Goal: Information Seeking & Learning: Learn about a topic

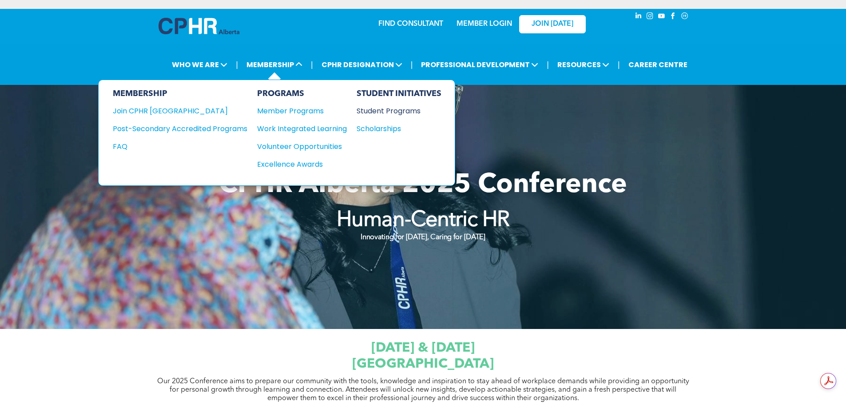
click at [392, 110] on div "Student Programs" at bounding box center [395, 110] width 76 height 11
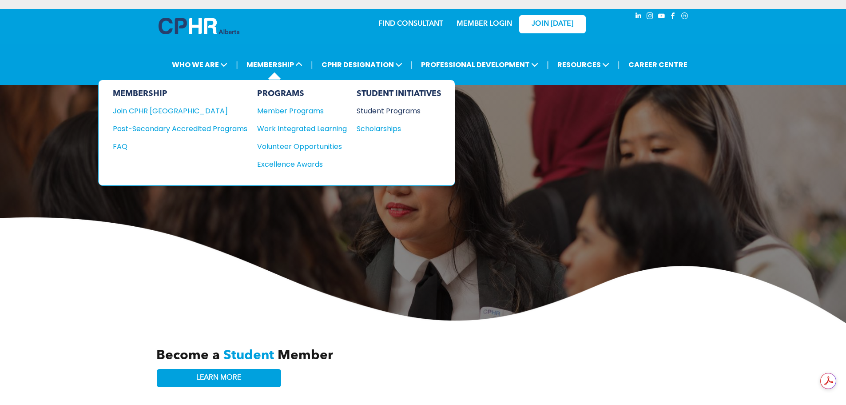
click at [378, 111] on div "Student Programs" at bounding box center [395, 110] width 76 height 11
click at [395, 109] on div "Student Programs" at bounding box center [395, 110] width 76 height 11
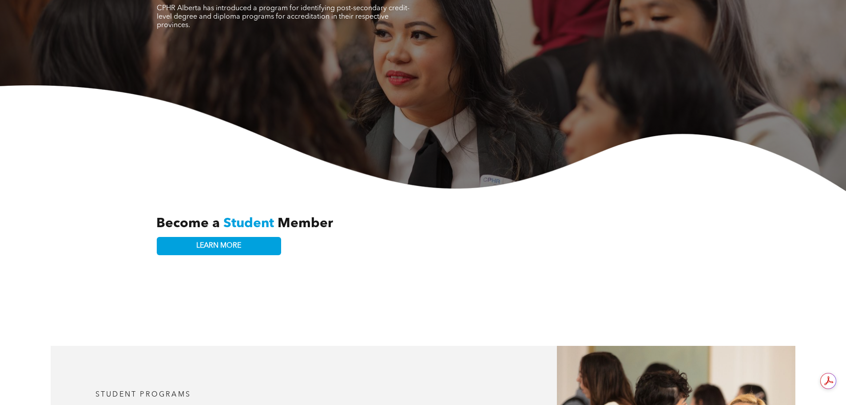
scroll to position [133, 0]
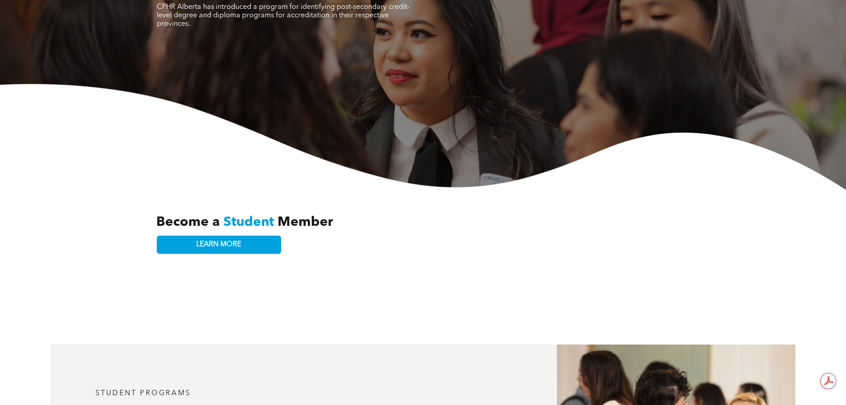
click at [233, 216] on span "Student" at bounding box center [248, 221] width 51 height 13
click at [209, 240] on span "LEARN MORE" at bounding box center [218, 244] width 45 height 8
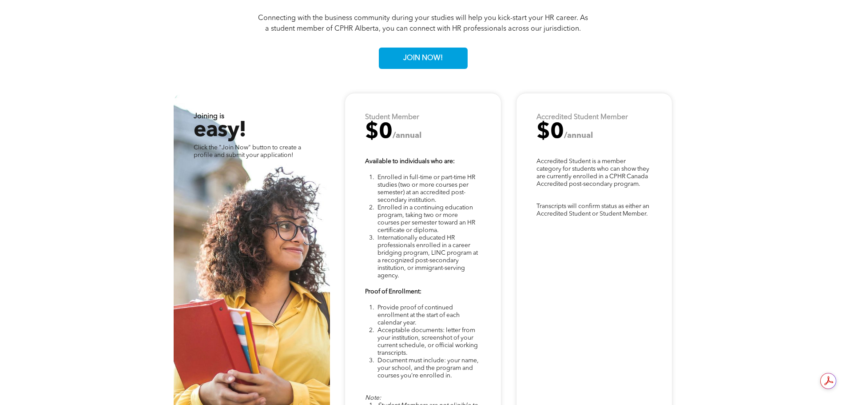
scroll to position [2391, 0]
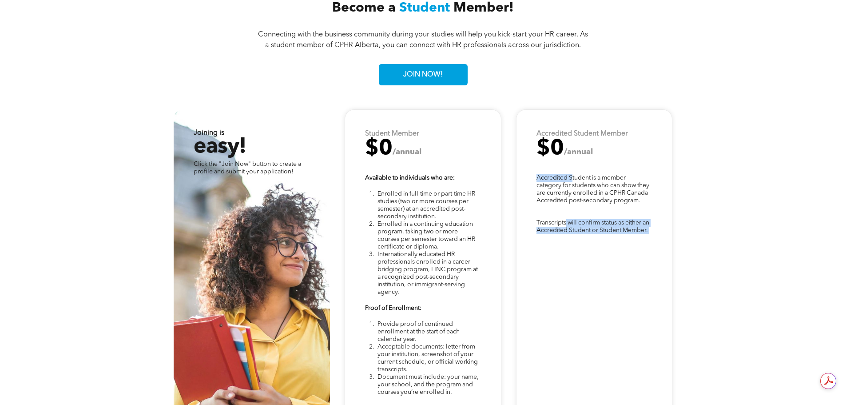
drag, startPoint x: 571, startPoint y: 167, endPoint x: 566, endPoint y: 219, distance: 53.1
click at [566, 219] on div "Transcripts will confirm status as either an Accredited Student or Student Memb…" at bounding box center [594, 315] width 156 height 412
click at [606, 274] on div "Transcripts will confirm status as either an Accredited Student or Student Memb…" at bounding box center [594, 315] width 156 height 412
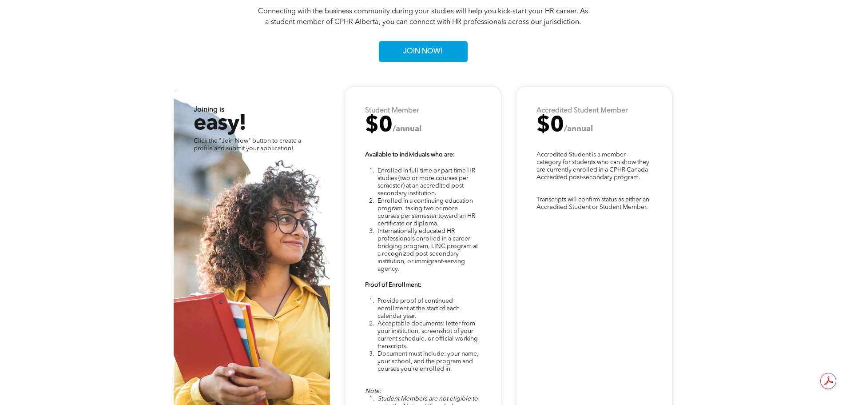
scroll to position [2347, 0]
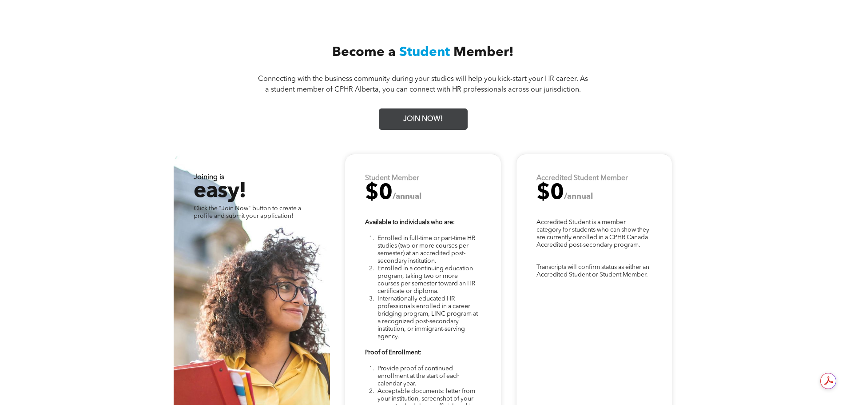
click at [440, 111] on span "JOIN NOW!" at bounding box center [423, 119] width 46 height 17
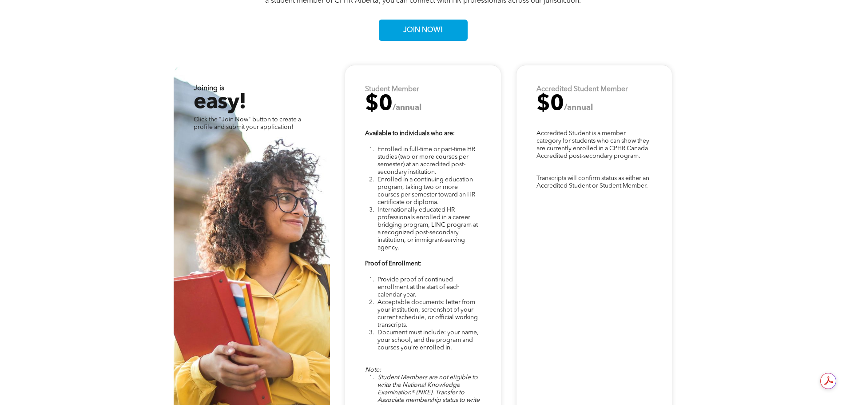
scroll to position [2480, 0]
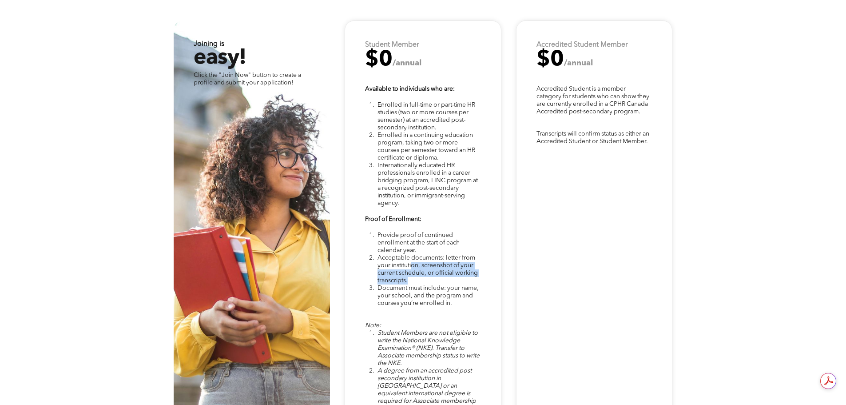
drag, startPoint x: 435, startPoint y: 249, endPoint x: 436, endPoint y: 257, distance: 8.0
click at [436, 257] on li "Acceptable documents: letter from your institution, screenshot of your current …" at bounding box center [428, 269] width 103 height 30
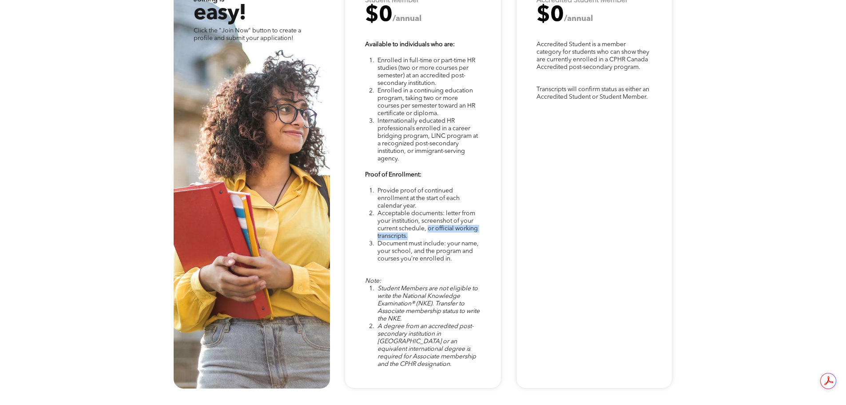
drag, startPoint x: 430, startPoint y: 208, endPoint x: 431, endPoint y: 217, distance: 8.9
click at [431, 217] on li "Acceptable documents: letter from your institution, screenshot of your current …" at bounding box center [428, 225] width 103 height 30
click at [443, 277] on p "Note:" at bounding box center [422, 281] width 115 height 8
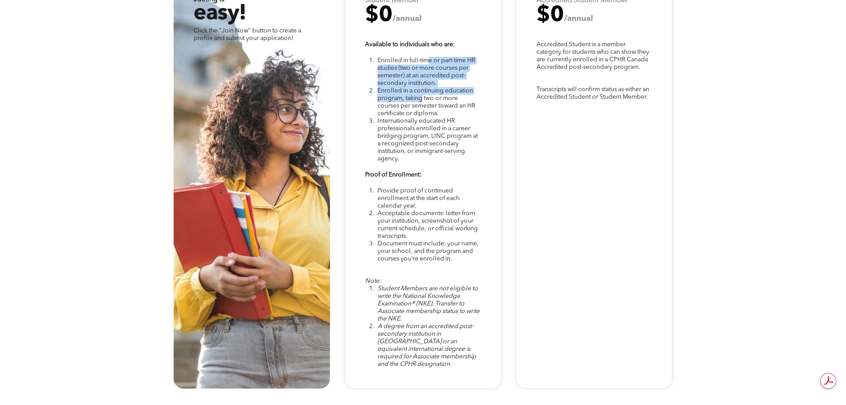
drag, startPoint x: 428, startPoint y: 69, endPoint x: 423, endPoint y: 84, distance: 15.7
click at [423, 84] on ol "Enrolled in full-time or part-time HR studies (two or more courses per semester…" at bounding box center [422, 110] width 115 height 106
click at [450, 123] on span "Internationally educated HR professionals enrolled in a career bridging program…" at bounding box center [427, 140] width 100 height 44
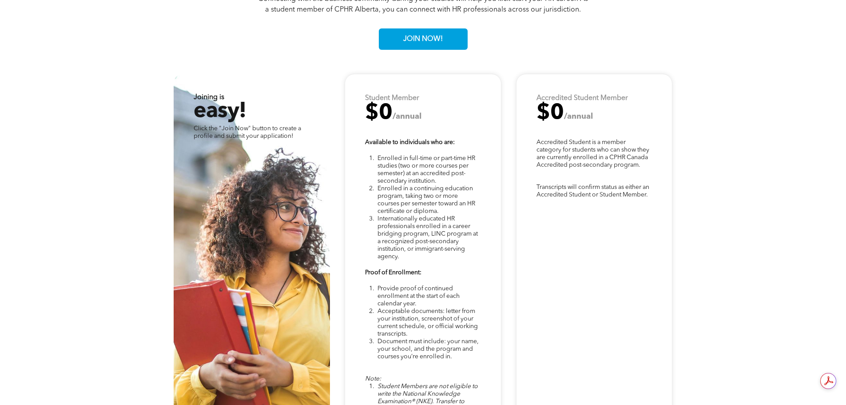
scroll to position [2347, 0]
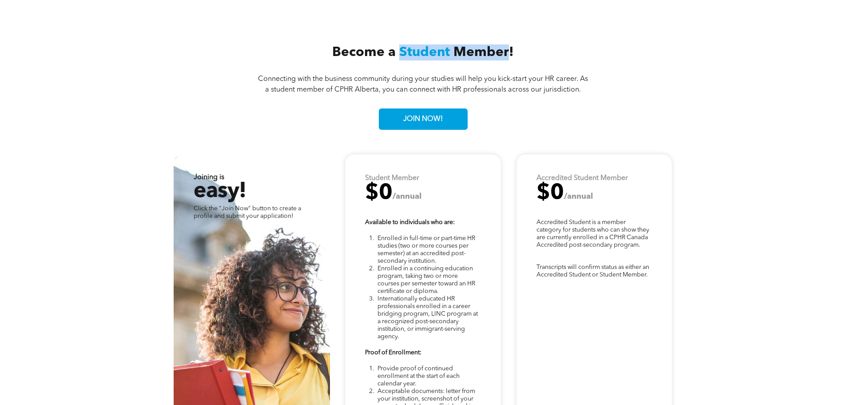
drag, startPoint x: 508, startPoint y: 38, endPoint x: 400, endPoint y: 40, distance: 108.4
click at [400, 44] on h3 "Become a Student Member!" at bounding box center [422, 52] width 319 height 16
copy h3 "Student Member"
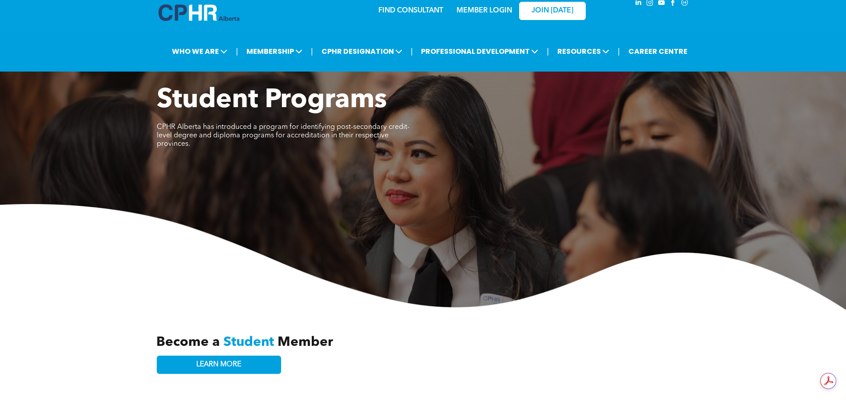
scroll to position [0, 0]
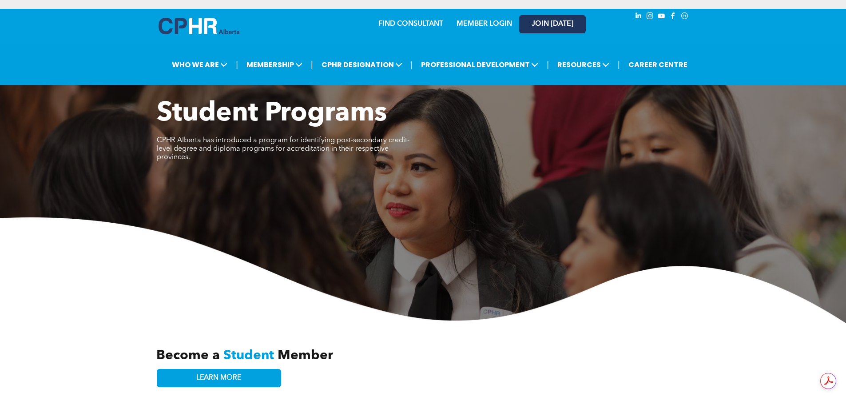
click at [568, 25] on span "JOIN [DATE]" at bounding box center [553, 24] width 42 height 8
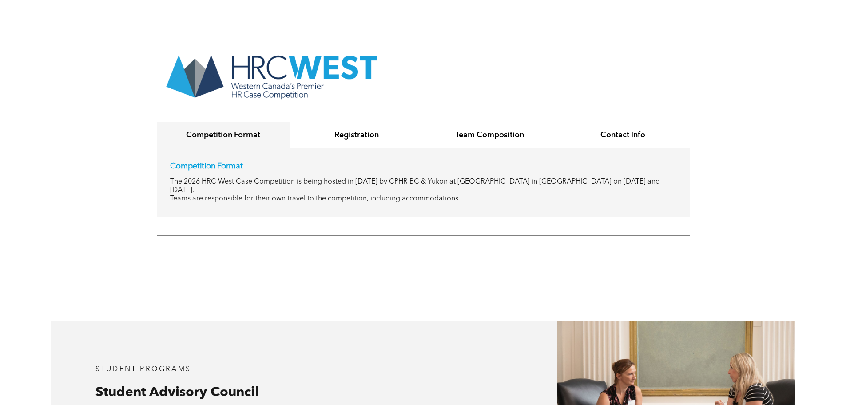
scroll to position [1732, 0]
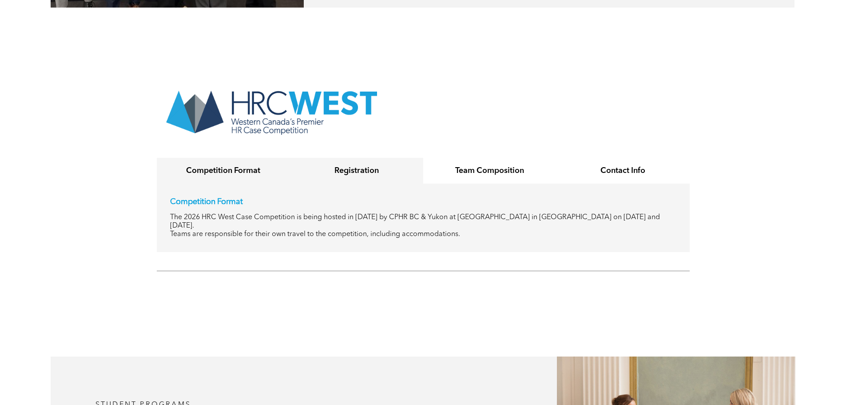
click at [353, 166] on h4 "Registration" at bounding box center [356, 171] width 117 height 10
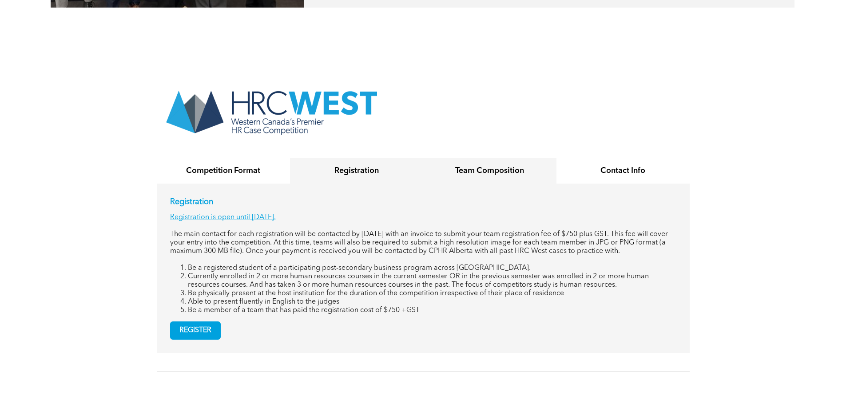
click at [499, 166] on h4 "Team Composition" at bounding box center [489, 171] width 117 height 10
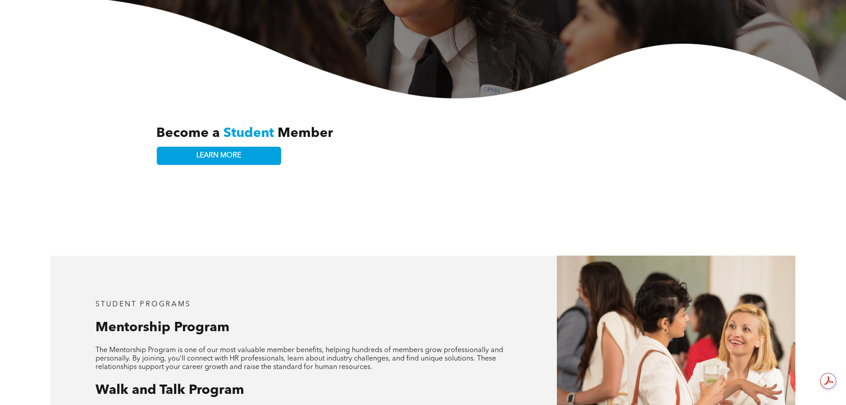
scroll to position [0, 0]
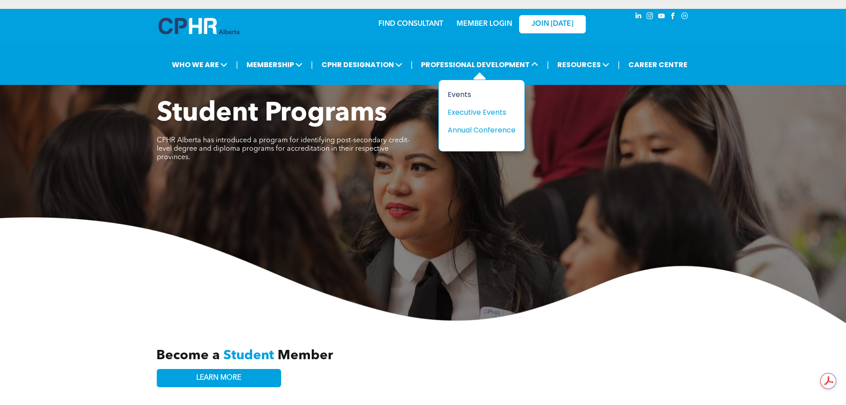
click at [461, 92] on div "Events" at bounding box center [478, 94] width 61 height 11
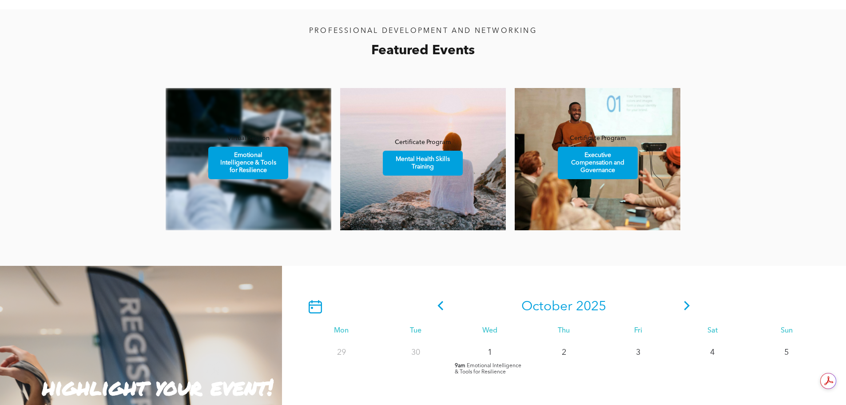
scroll to position [533, 0]
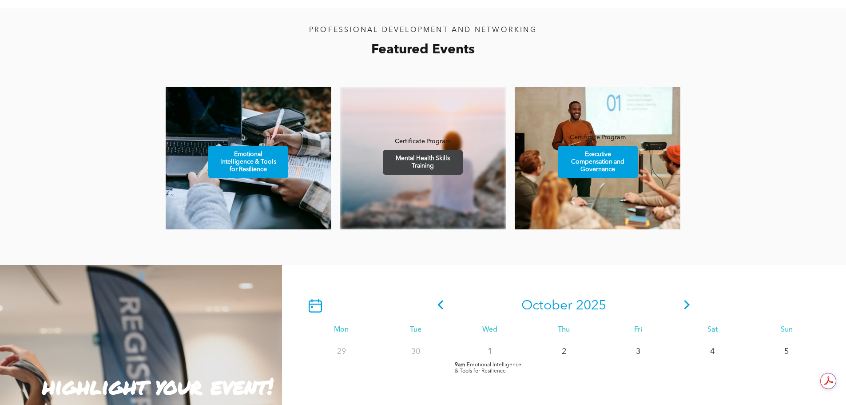
click at [439, 165] on span "Mental Health Skills Training" at bounding box center [422, 162] width 77 height 24
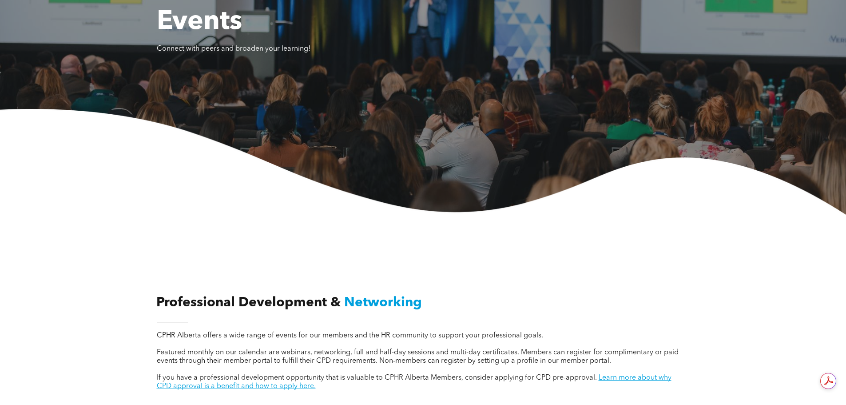
scroll to position [0, 0]
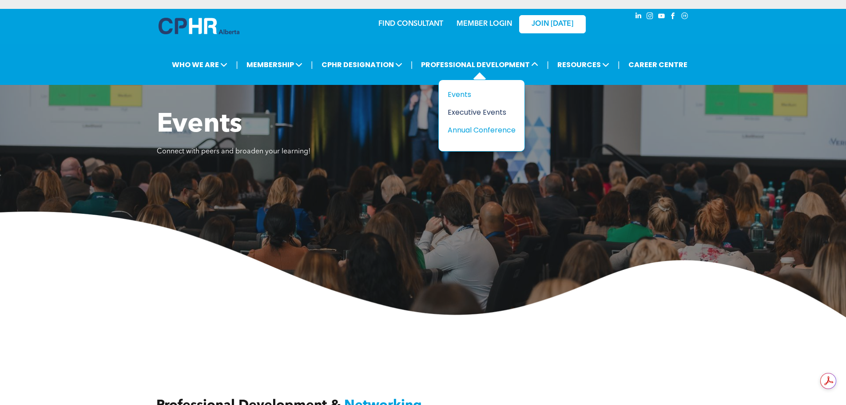
click at [465, 113] on div "Executive Events" at bounding box center [478, 112] width 61 height 11
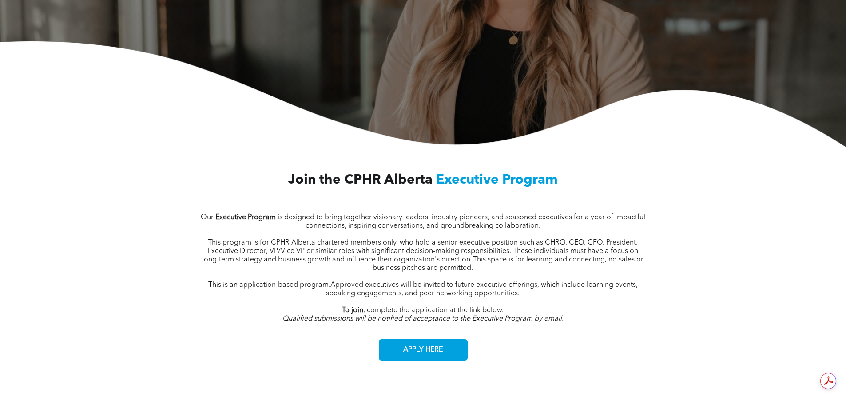
scroll to position [266, 0]
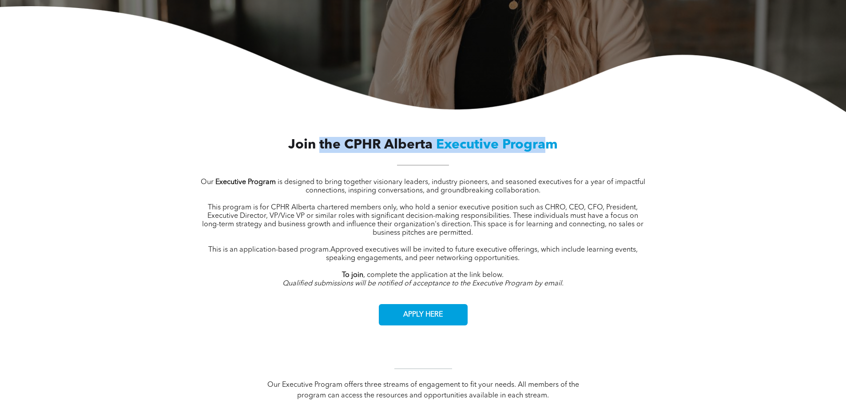
drag, startPoint x: 325, startPoint y: 147, endPoint x: 547, endPoint y: 139, distance: 221.3
click at [547, 139] on h1 "Join the CPHR Alberta Executive Program" at bounding box center [422, 145] width 319 height 16
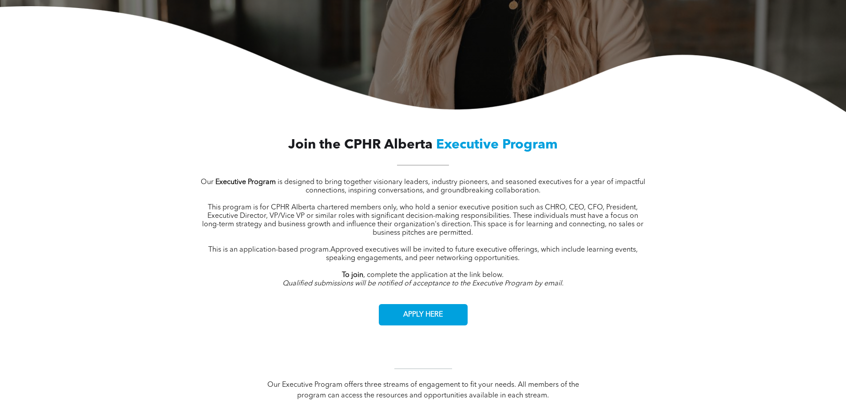
click at [631, 184] on span "is designed to bring together visionary leaders, industry pioneers, and seasone…" at bounding box center [462, 186] width 368 height 16
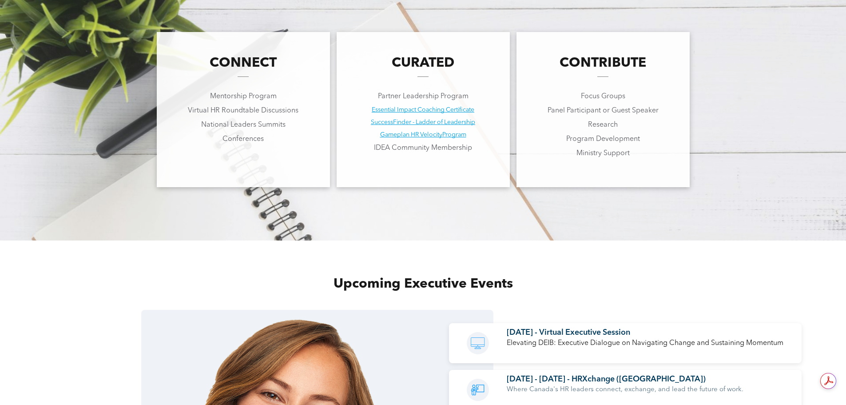
scroll to position [0, 0]
click at [30, 157] on div "CONNECT Mentorship Program Virtual HR Roundtable Discussions National Leaders S…" at bounding box center [423, 110] width 846 height 262
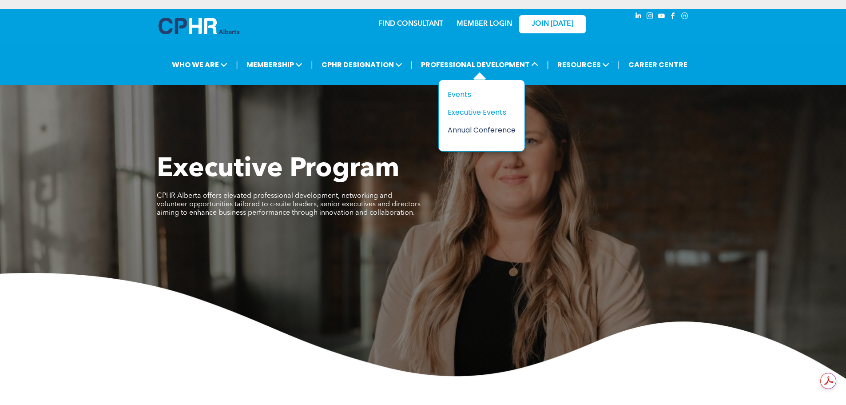
click at [475, 130] on div "Annual Conference" at bounding box center [478, 129] width 61 height 11
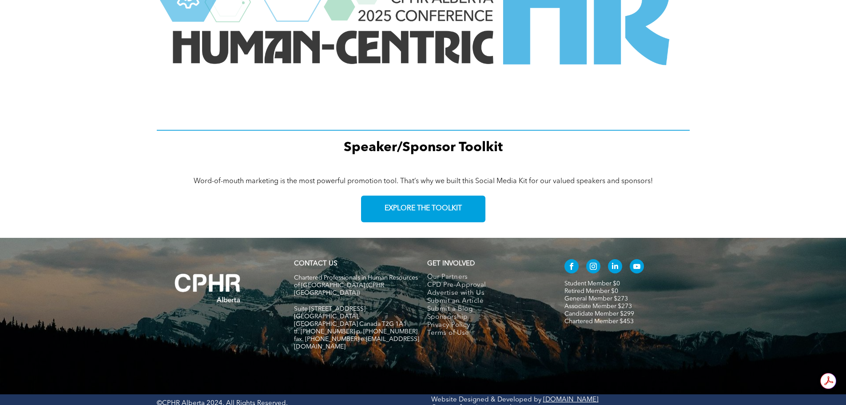
scroll to position [1193, 0]
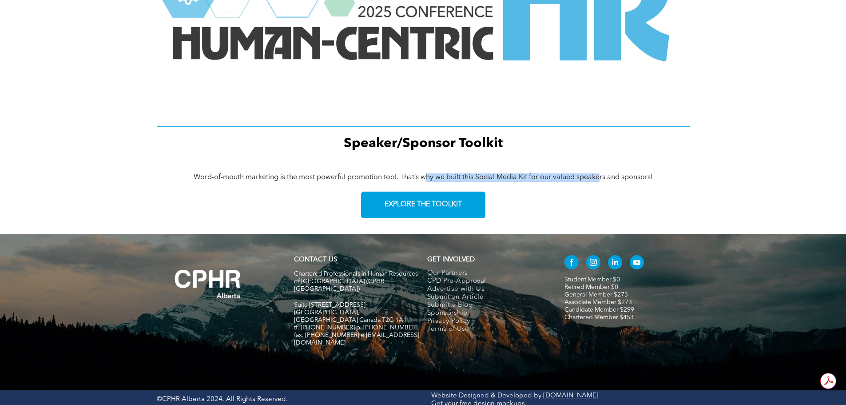
drag, startPoint x: 442, startPoint y: 172, endPoint x: 737, endPoint y: 172, distance: 295.3
click at [648, 173] on div "Word-of-mouth marketing is the most powerful promotion tool. That’s why we buil…" at bounding box center [423, 177] width 533 height 10
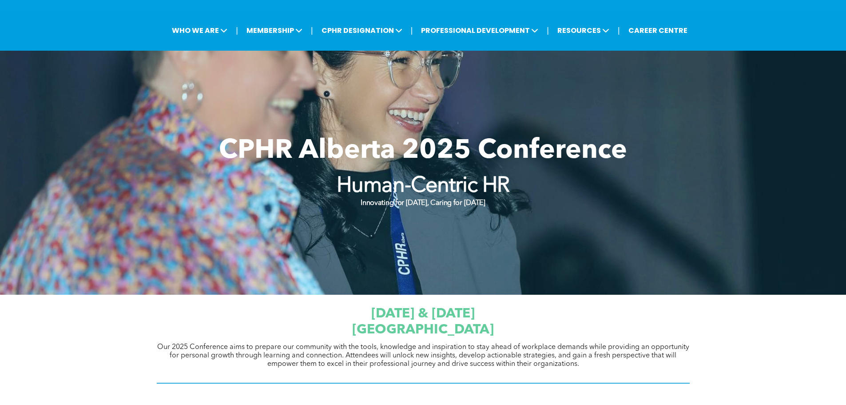
scroll to position [0, 0]
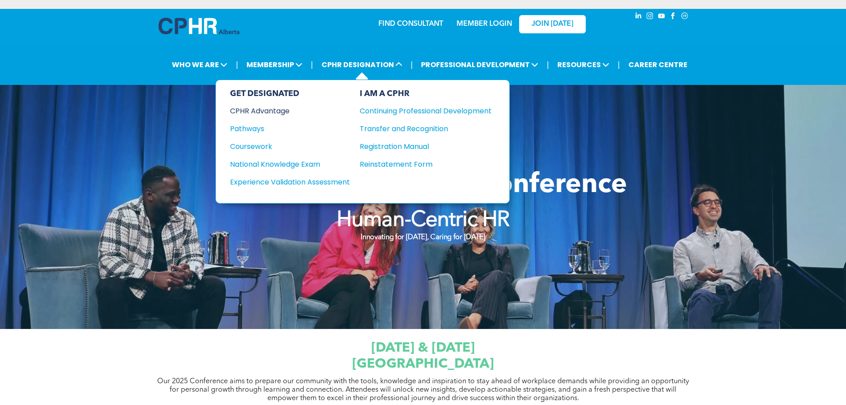
click at [260, 111] on div "CPHR Advantage" at bounding box center [284, 110] width 108 height 11
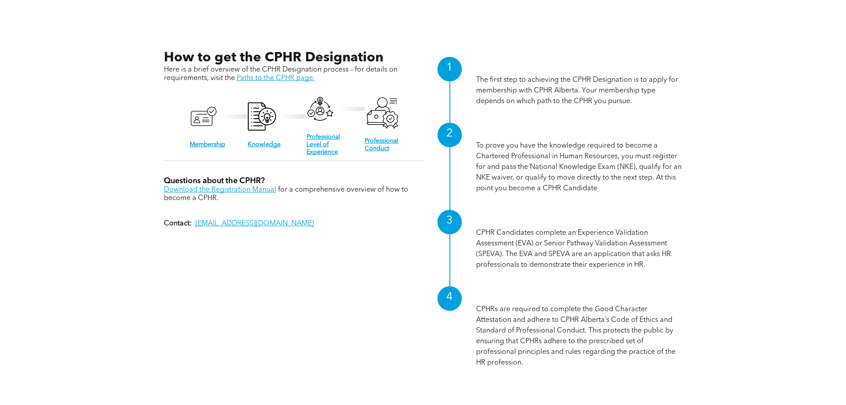
scroll to position [977, 0]
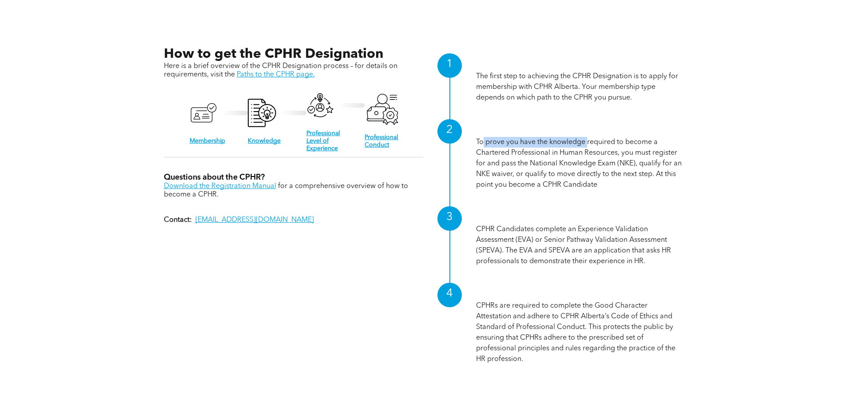
drag, startPoint x: 498, startPoint y: 143, endPoint x: 588, endPoint y: 138, distance: 90.3
click at [588, 138] on p "To prove you have the knowledge required to become a Chartered Professional in …" at bounding box center [579, 163] width 206 height 53
click at [550, 237] on p "CPHR Candidates complete an Experience Validation Assessment (EVA) or Senior Pa…" at bounding box center [579, 245] width 206 height 43
drag, startPoint x: 516, startPoint y: 226, endPoint x: 618, endPoint y: 217, distance: 102.6
click at [618, 217] on div "Professional Level of Experience CPHR Candidates complete an Experience Validat…" at bounding box center [579, 238] width 206 height 56
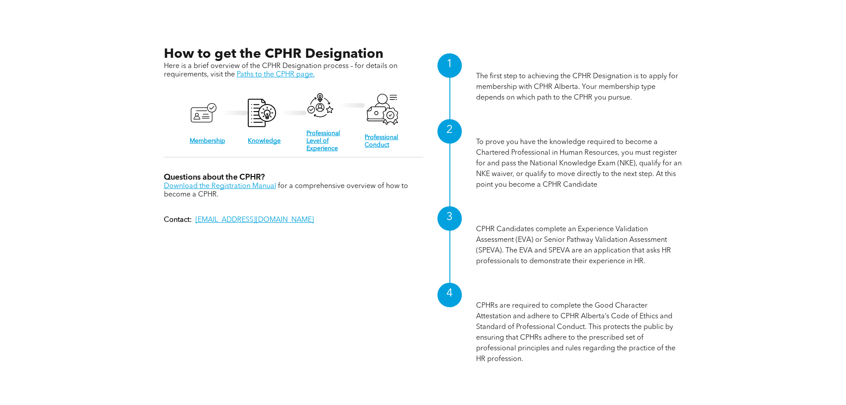
click at [660, 230] on p "CPHR Candidates complete an Experience Validation Assessment (EVA) or Senior Pa…" at bounding box center [579, 245] width 206 height 43
drag, startPoint x: 521, startPoint y: 234, endPoint x: 680, endPoint y: 232, distance: 159.4
click at [680, 232] on p "CPHR Candidates complete an Experience Validation Assessment (EVA) or Senior Pa…" at bounding box center [579, 245] width 206 height 43
click at [688, 248] on div "How to get the CPHR Designation Here is a brief overview of the CPHR Designatio…" at bounding box center [423, 209] width 533 height 341
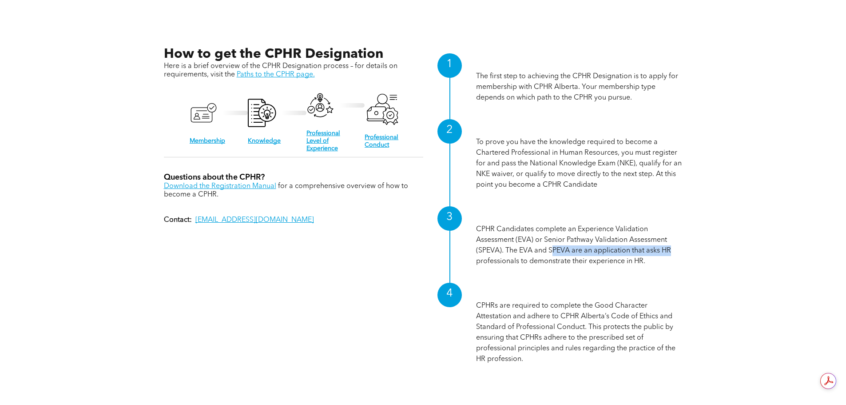
drag, startPoint x: 553, startPoint y: 251, endPoint x: 697, endPoint y: 248, distance: 143.4
click at [694, 248] on div "How to get the CPHR Designation Here is a brief overview of the CPHR Designatio…" at bounding box center [423, 209] width 846 height 409
click at [698, 251] on div "How to get the CPHR Designation Here is a brief overview of the CPHR Designatio…" at bounding box center [423, 209] width 846 height 409
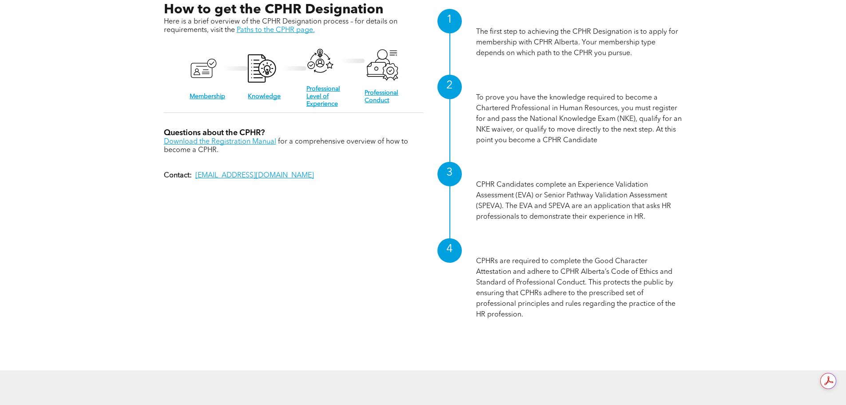
scroll to position [844, 0]
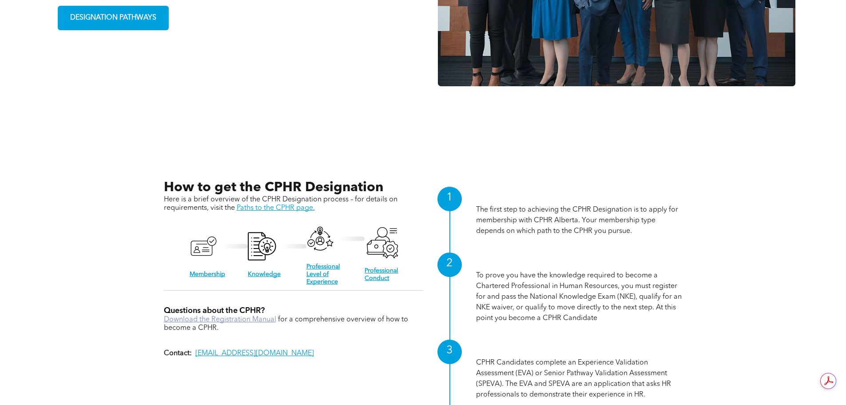
click at [255, 316] on link "Download the Registration Manual" at bounding box center [220, 319] width 112 height 7
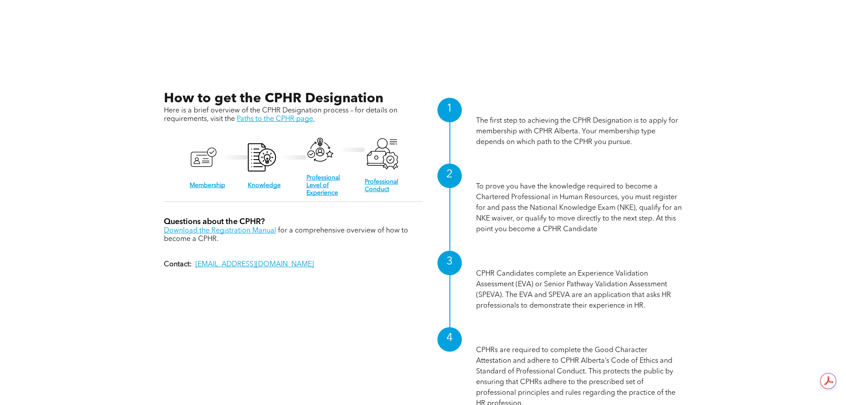
scroll to position [977, 0]
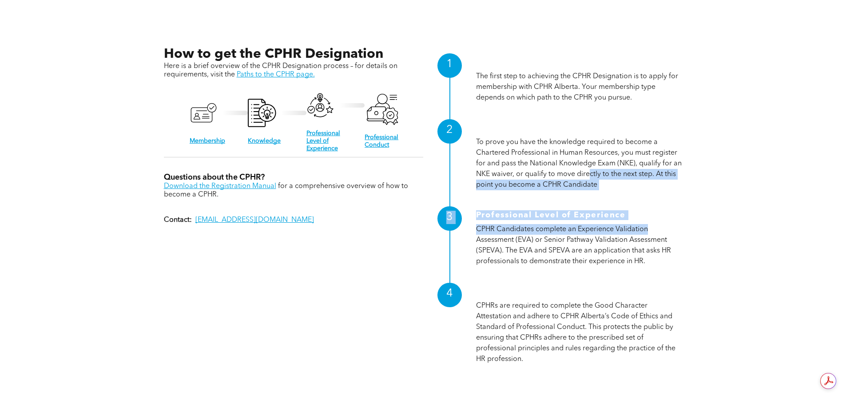
drag, startPoint x: 606, startPoint y: 174, endPoint x: 654, endPoint y: 226, distance: 71.3
click at [654, 226] on div "1 Membership The first step to achieving the CPHR Designation is to apply for m…" at bounding box center [552, 209] width 259 height 327
click at [687, 232] on div "How to get the CPHR Designation Here is a brief overview of the CPHR Designatio…" at bounding box center [423, 209] width 533 height 341
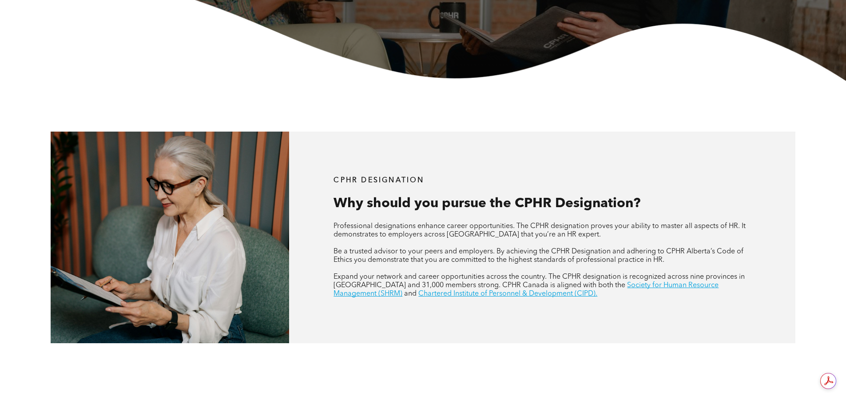
scroll to position [133, 0]
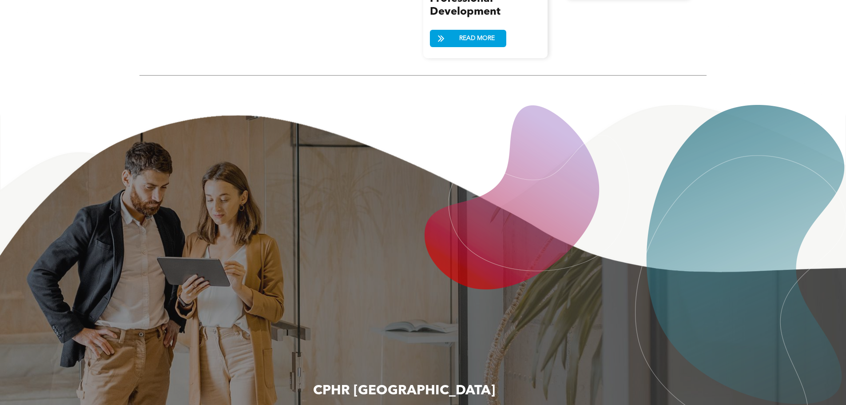
scroll to position [1332, 0]
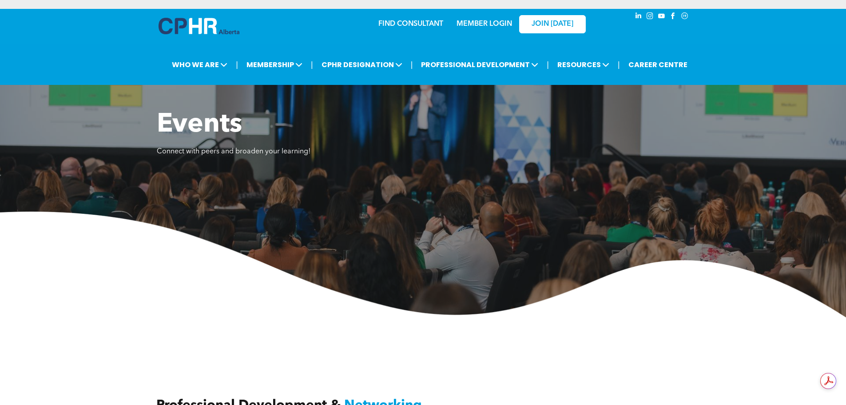
scroll to position [1154, 0]
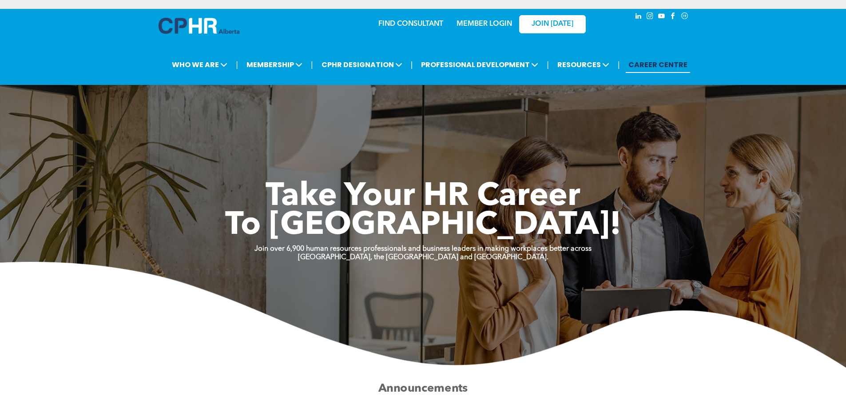
scroll to position [178, 0]
